Goal: Find contact information: Obtain details needed to contact an individual or organization

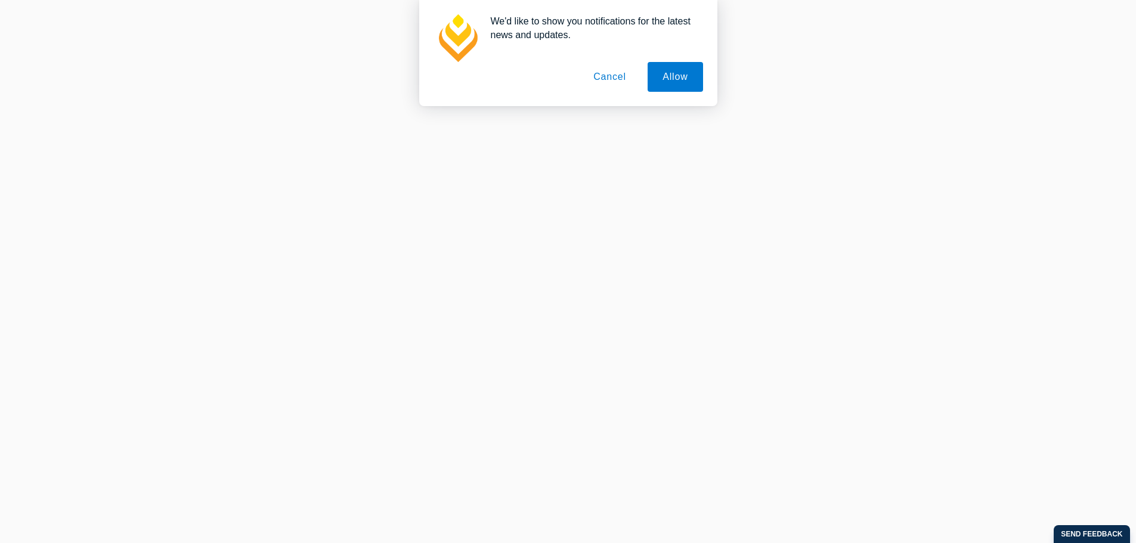
scroll to position [596, 0]
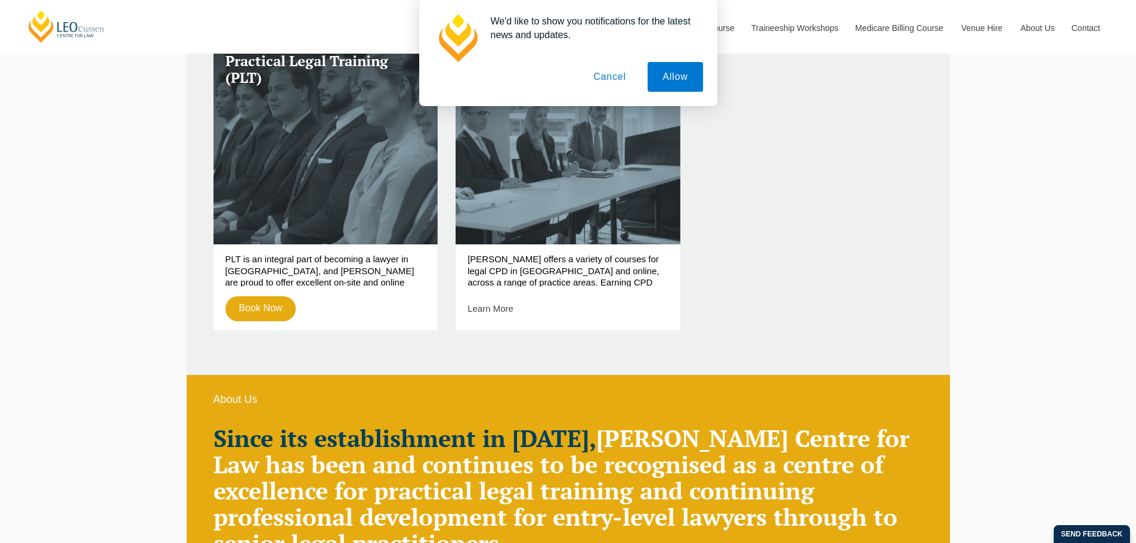
click at [614, 73] on button "Cancel" at bounding box center [609, 77] width 63 height 30
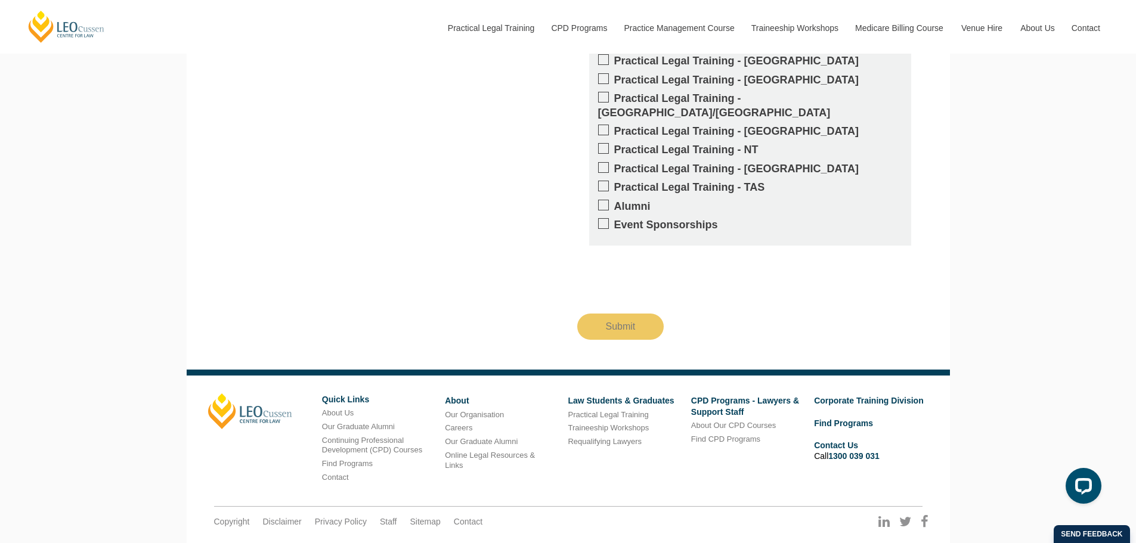
scroll to position [2247, 0]
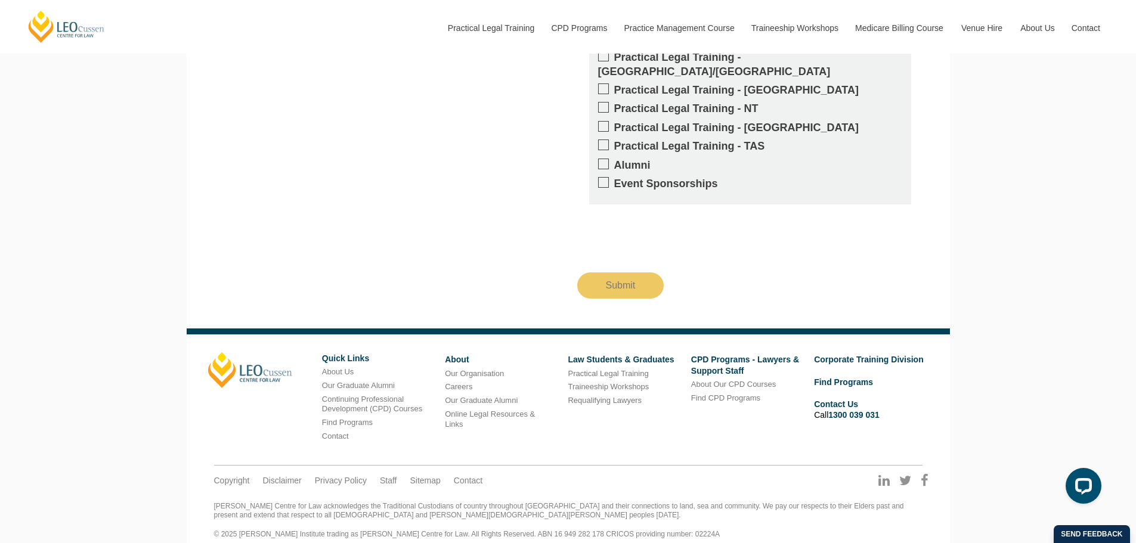
click at [834, 399] on link "Contact Us" at bounding box center [836, 404] width 44 height 10
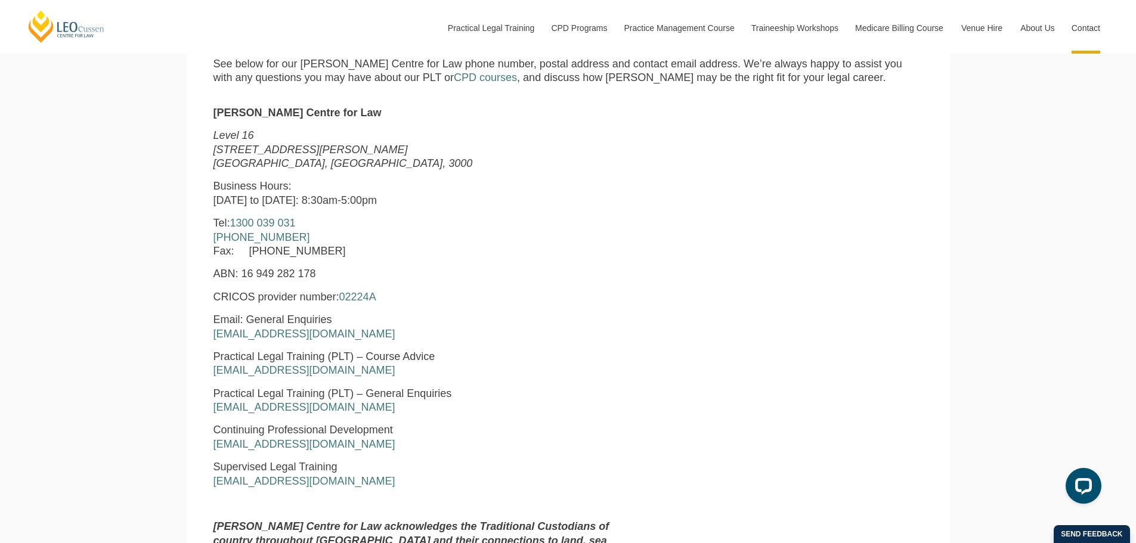
scroll to position [537, 0]
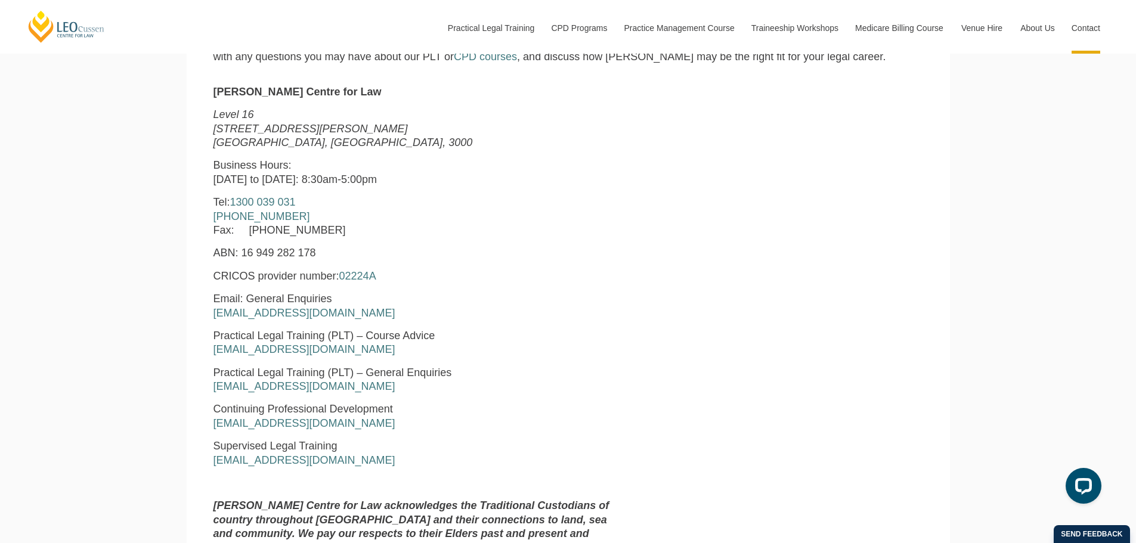
click at [663, 256] on div "Leo Cussen Centre for Law Level 16 15 William Street Melbourne, Victoria, 3000 …" at bounding box center [567, 331] width 727 height 493
drag, startPoint x: 356, startPoint y: 315, endPoint x: 198, endPoint y: 317, distance: 158.0
click at [198, 317] on section "Leo Cussen Centre for Law Level 16 15 William Street Melbourne, Victoria, 3000 …" at bounding box center [568, 325] width 763 height 505
copy link "enquiries@leocussen.edu.au"
drag, startPoint x: 576, startPoint y: 286, endPoint x: 592, endPoint y: 232, distance: 56.0
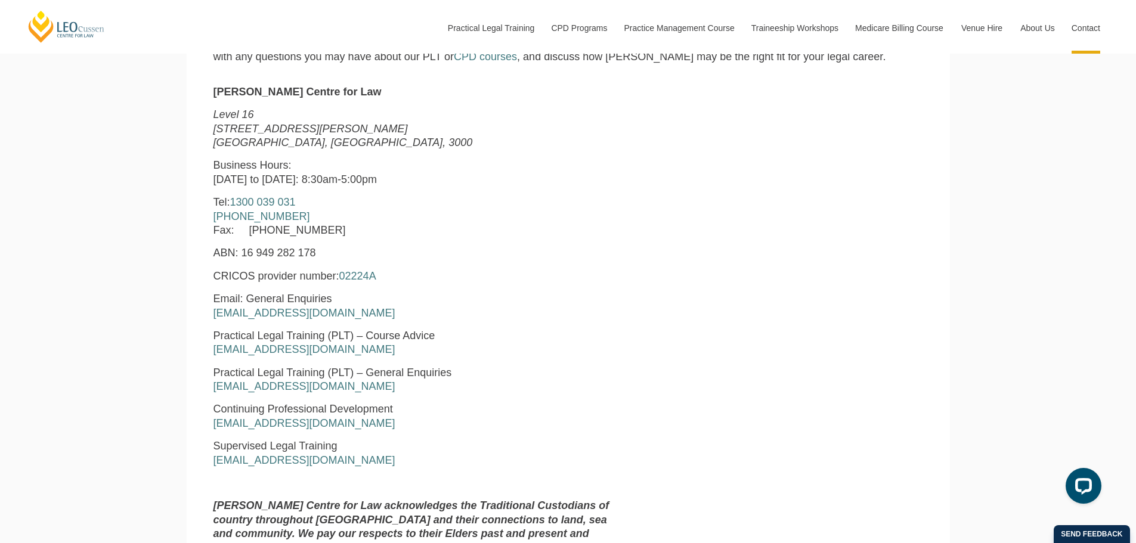
click at [578, 281] on p "CRICOS provider number: 02224A" at bounding box center [416, 276] width 407 height 14
